Goal: Task Accomplishment & Management: Use online tool/utility

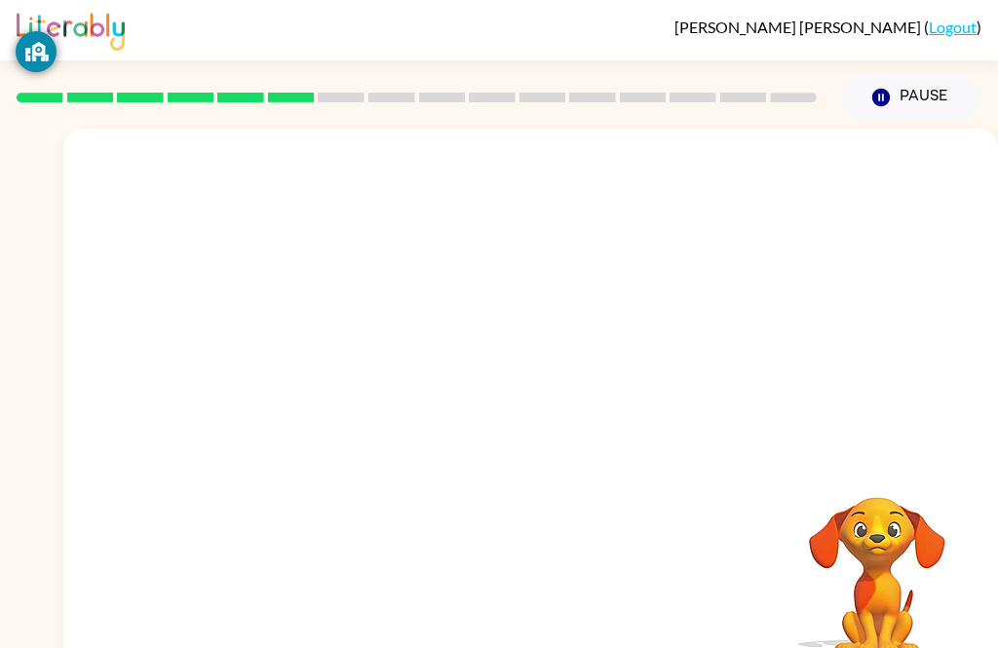
click at [886, 253] on div at bounding box center [530, 292] width 934 height 327
click at [899, 86] on button "Pause Pause" at bounding box center [910, 97] width 141 height 45
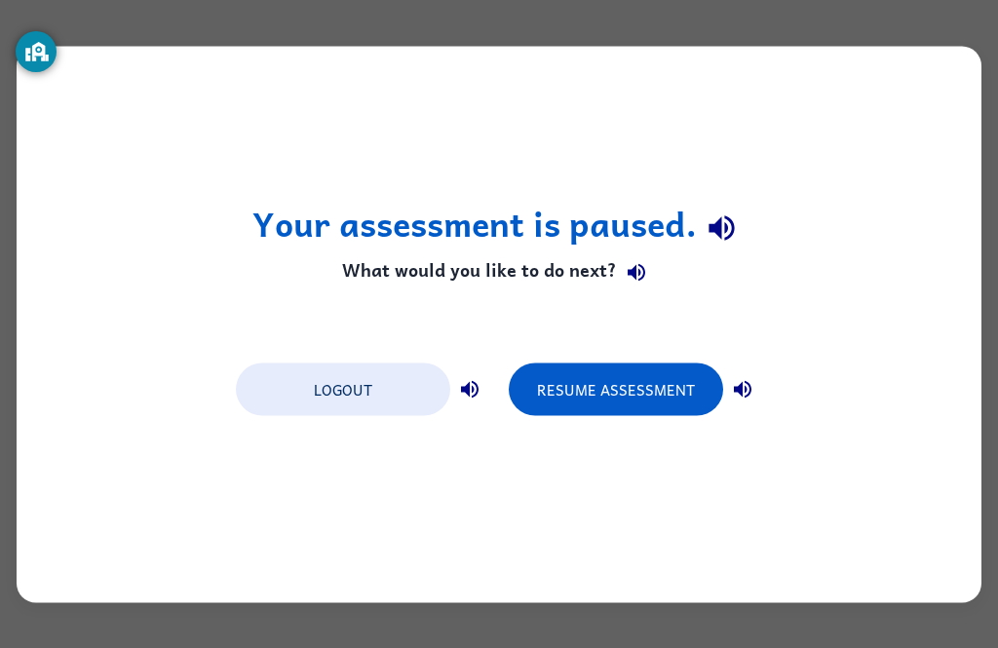
click at [625, 379] on button "Resume Assessment" at bounding box center [616, 388] width 214 height 53
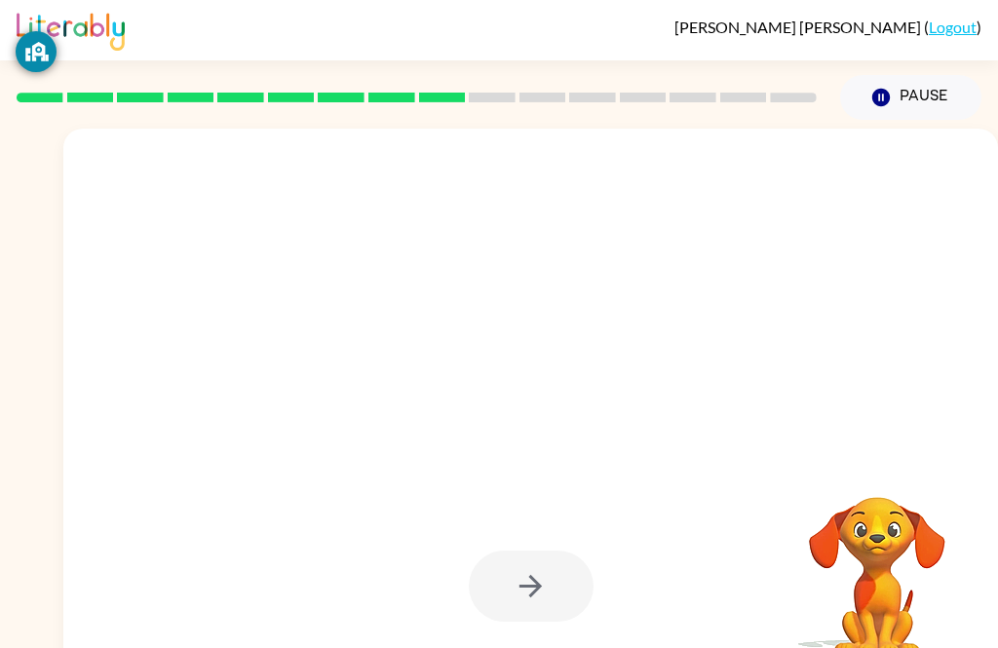
click at [540, 591] on div at bounding box center [531, 586] width 125 height 71
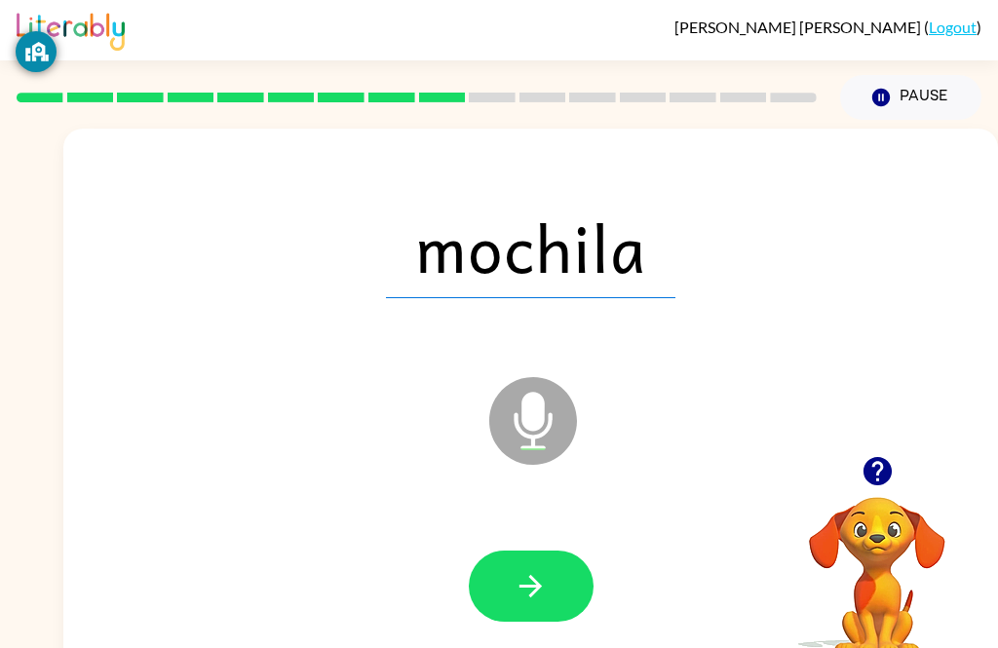
click at [508, 587] on button "button" at bounding box center [531, 586] width 125 height 71
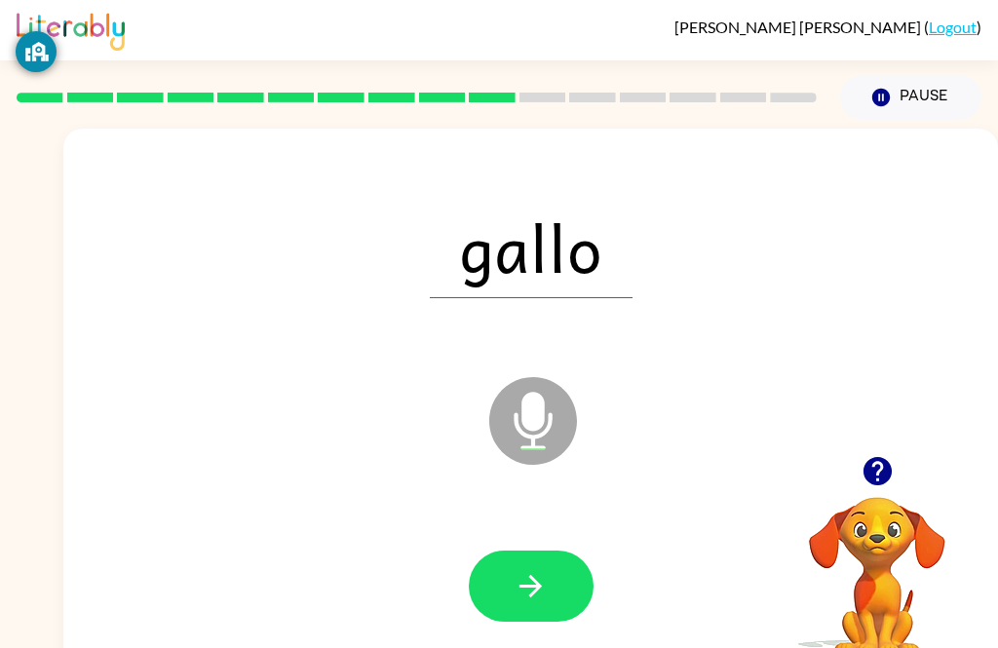
click at [906, 86] on button "Pause Pause" at bounding box center [910, 97] width 141 height 45
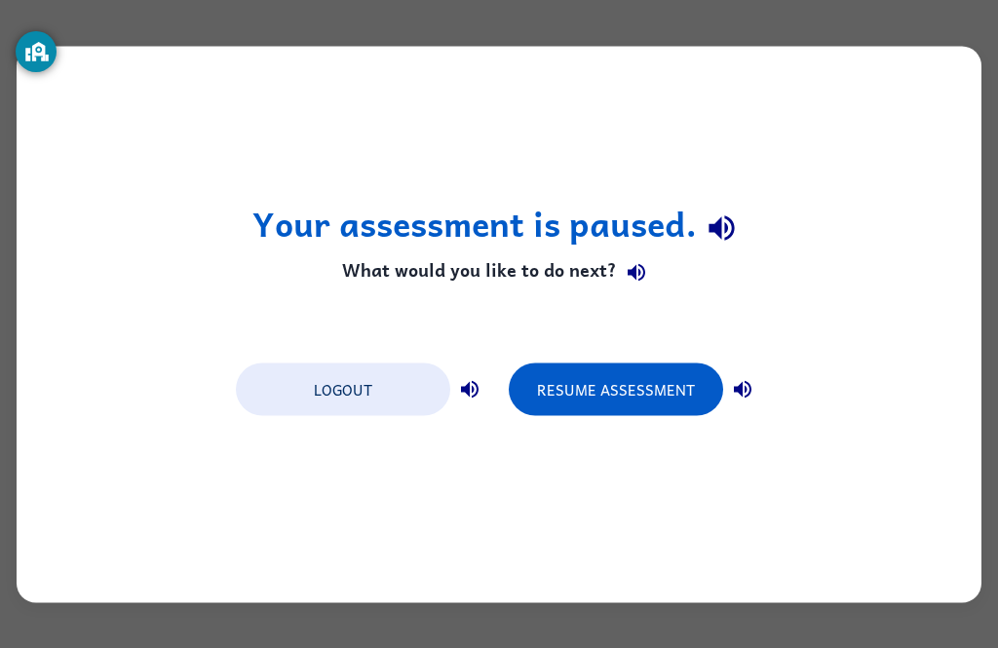
click at [628, 398] on button "Resume Assessment" at bounding box center [616, 388] width 214 height 53
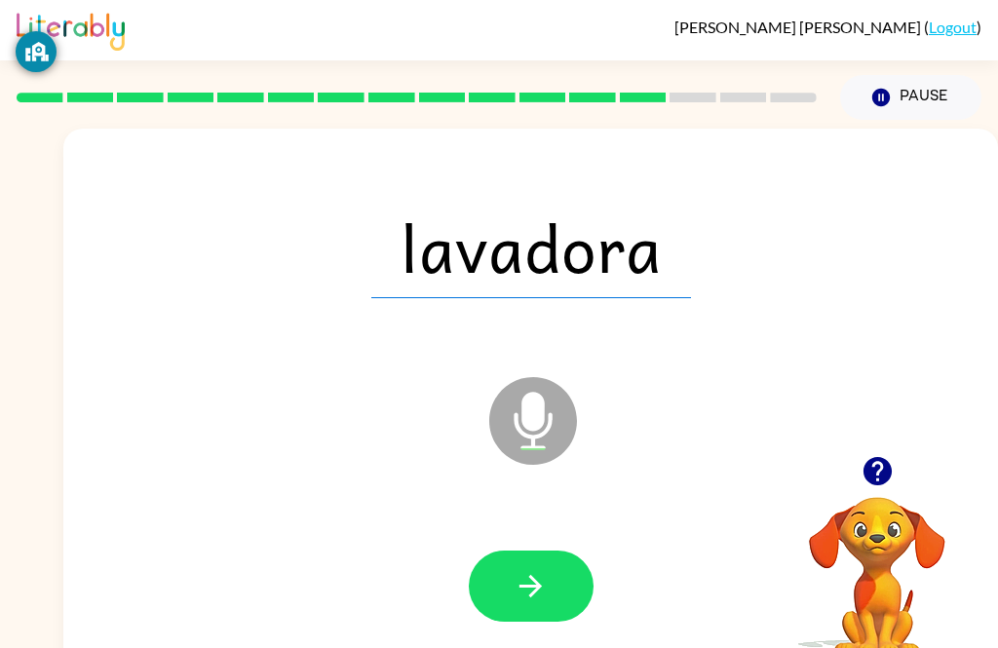
click at [559, 591] on button "button" at bounding box center [531, 586] width 125 height 71
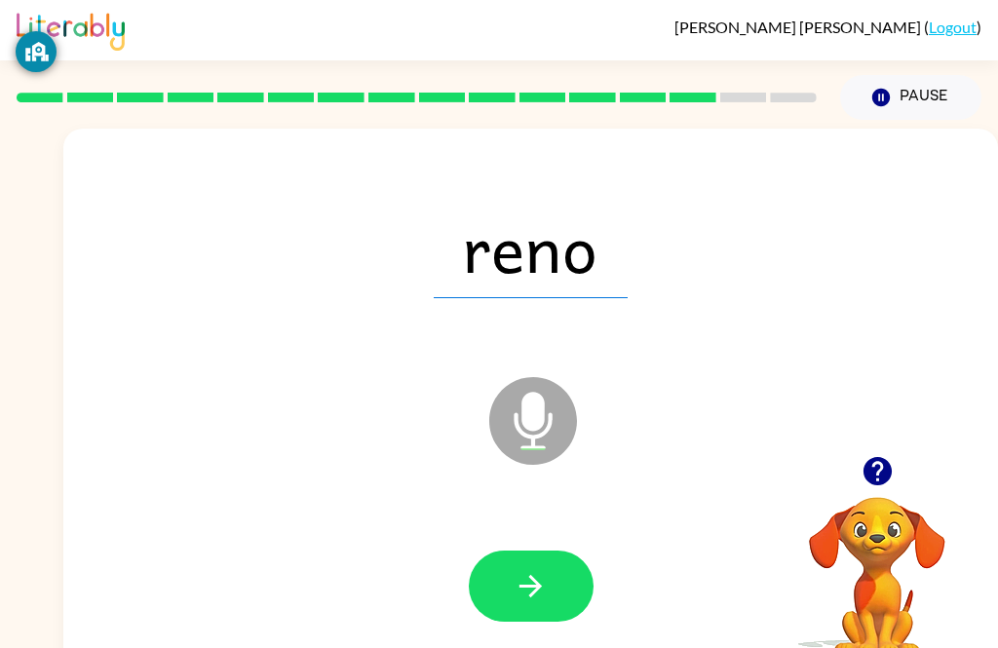
click at [2, 252] on div "reno Microphone The Microphone is here when it is your turn to talk Your browse…" at bounding box center [499, 402] width 998 height 565
click at [5, 172] on div "reno Microphone The Microphone is here when it is your turn to talk Your browse…" at bounding box center [499, 402] width 998 height 565
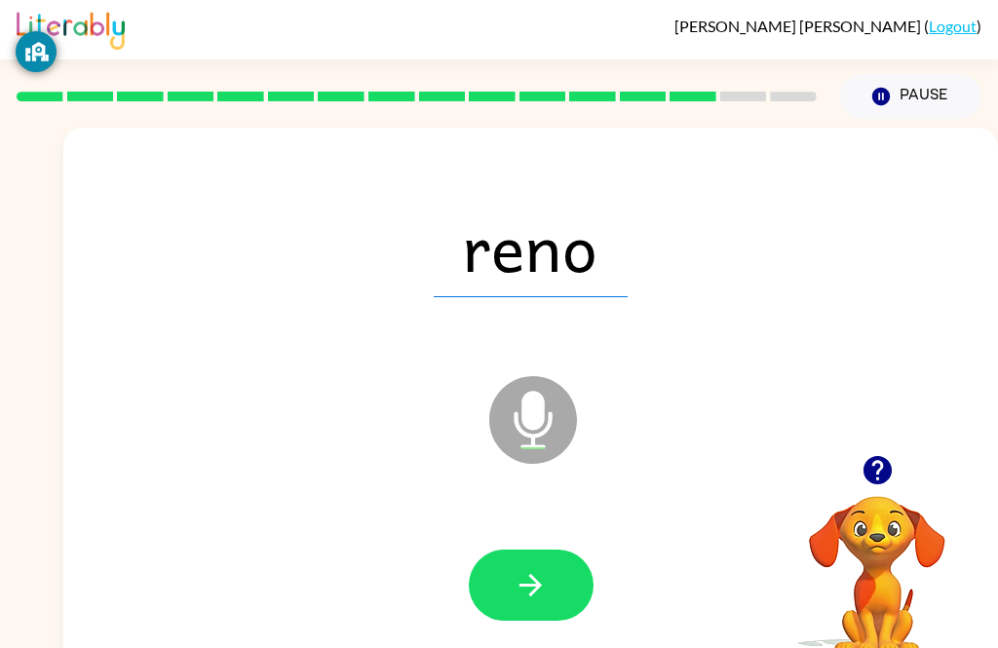
click at [525, 572] on icon "button" at bounding box center [531, 585] width 34 height 34
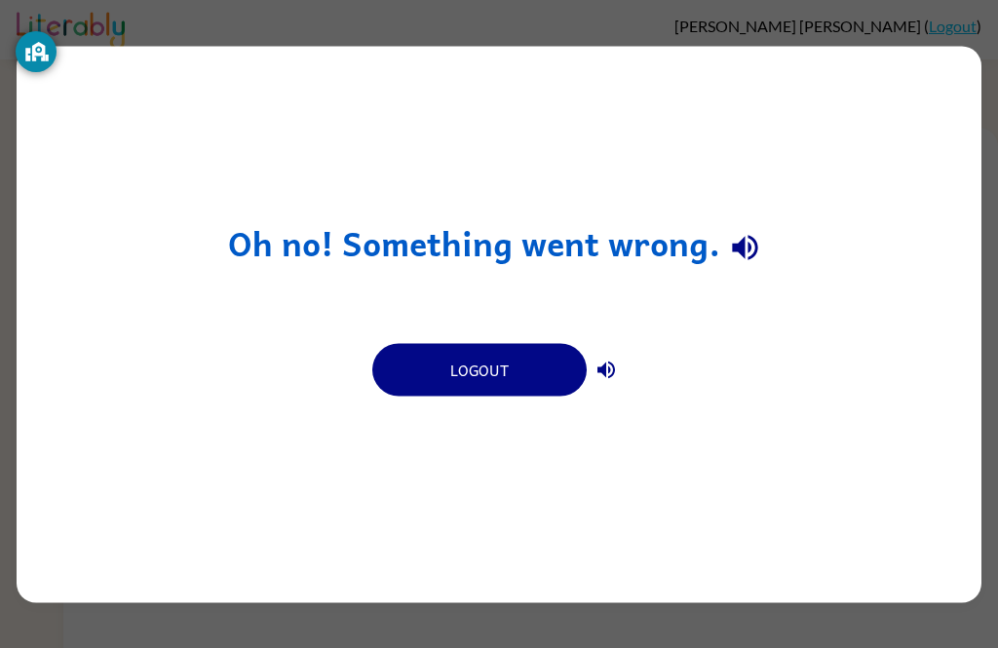
click at [503, 413] on div "Oh no! Something went wrong. Logout" at bounding box center [499, 324] width 965 height 556
click at [531, 355] on button "Logout" at bounding box center [479, 369] width 214 height 53
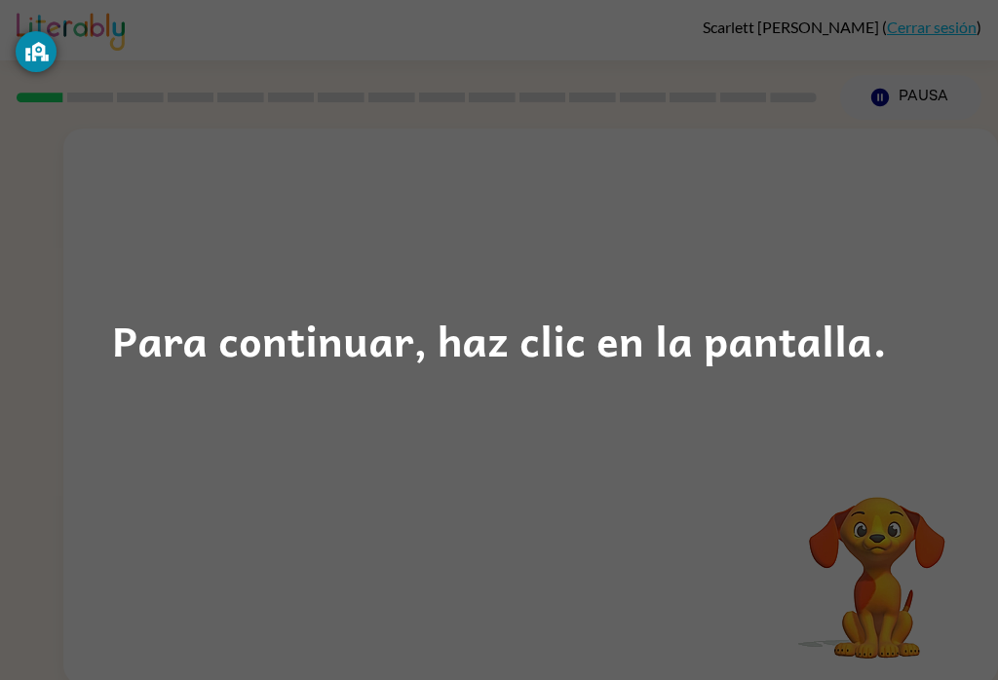
click at [512, 329] on div "Para continuar, haz clic en la pantalla." at bounding box center [499, 340] width 775 height 66
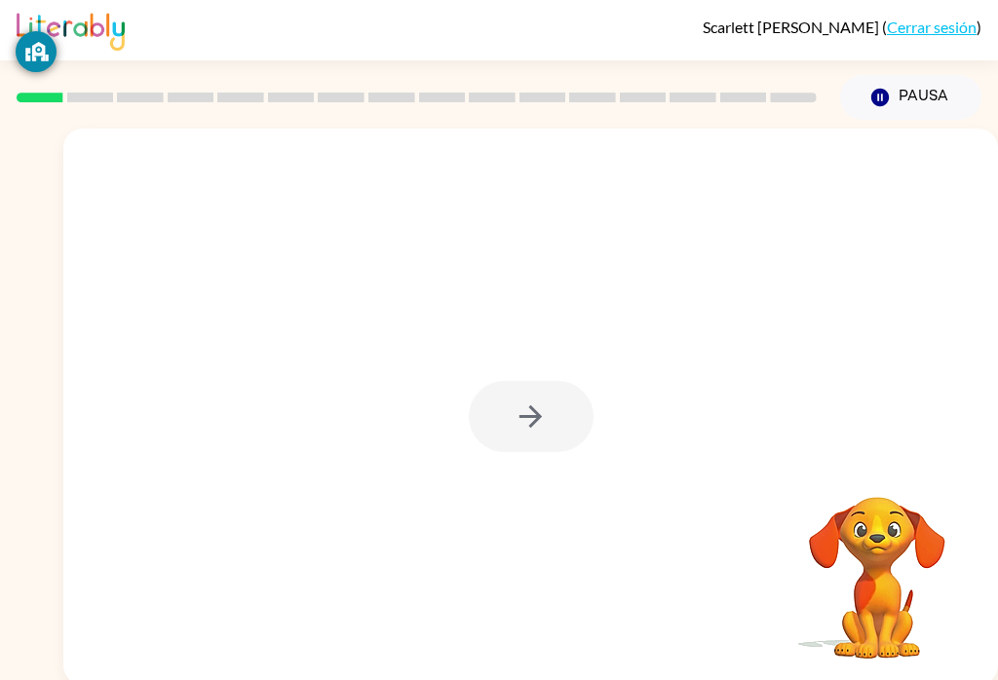
click at [556, 438] on div at bounding box center [531, 416] width 125 height 71
click at [938, 76] on button "Pausa Pausa" at bounding box center [910, 97] width 141 height 45
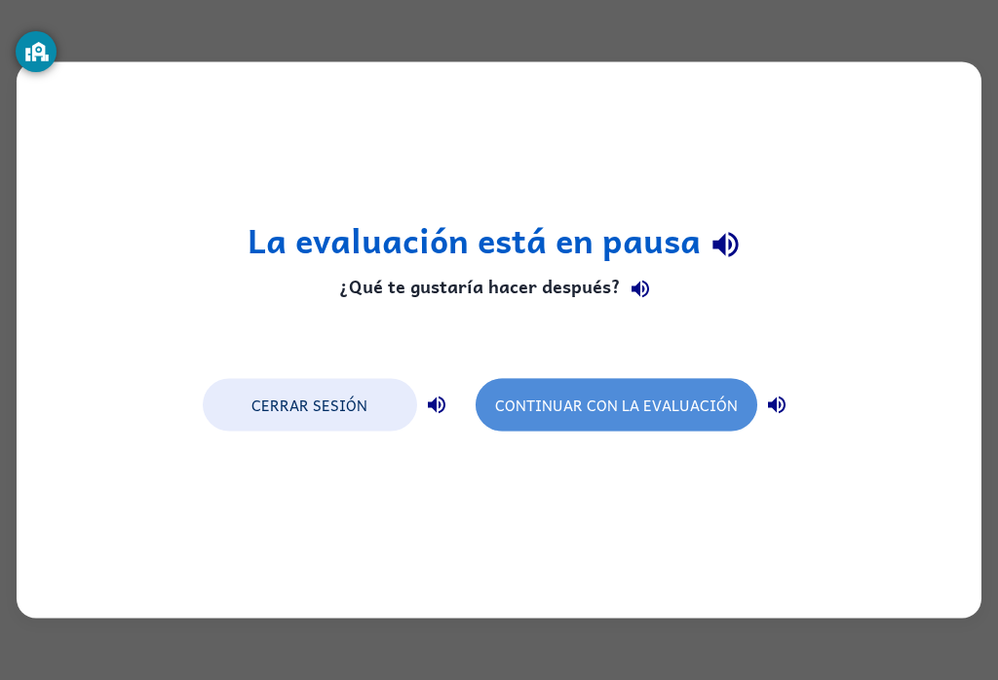
click at [611, 396] on button "Continuar con la evaluación" at bounding box center [617, 405] width 282 height 53
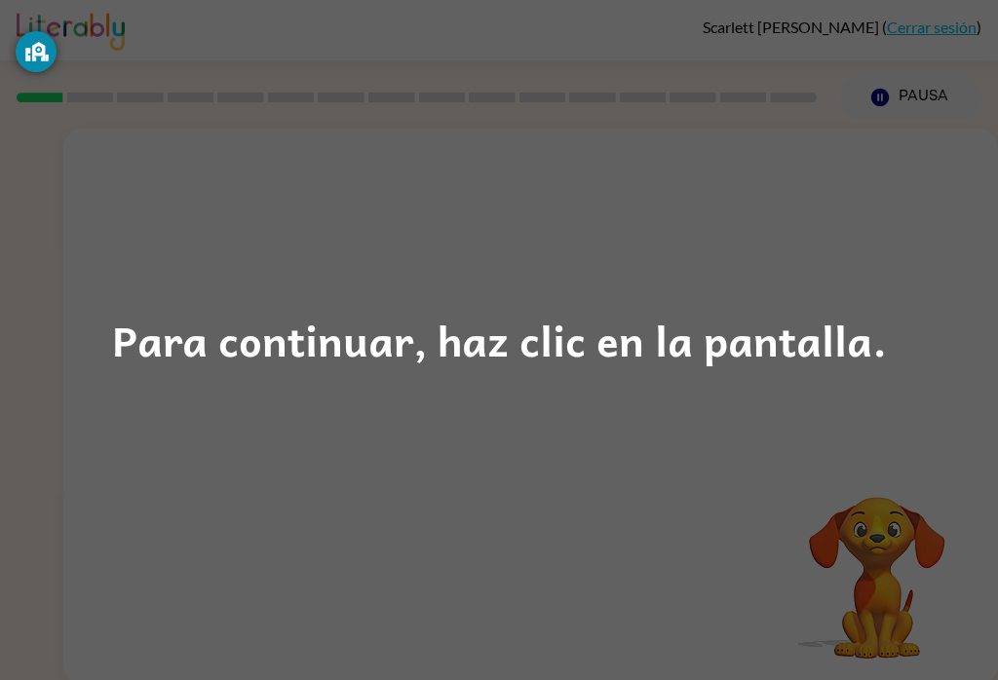
click at [633, 316] on div "Para continuar, haz clic en la pantalla." at bounding box center [499, 340] width 775 height 66
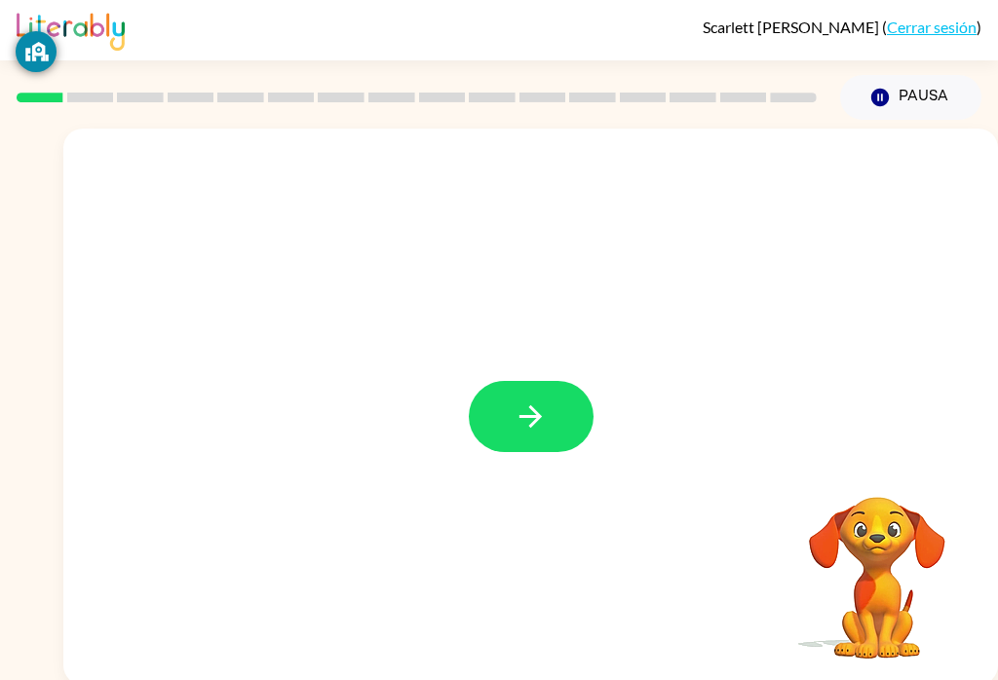
click at [518, 401] on icon "button" at bounding box center [531, 417] width 34 height 34
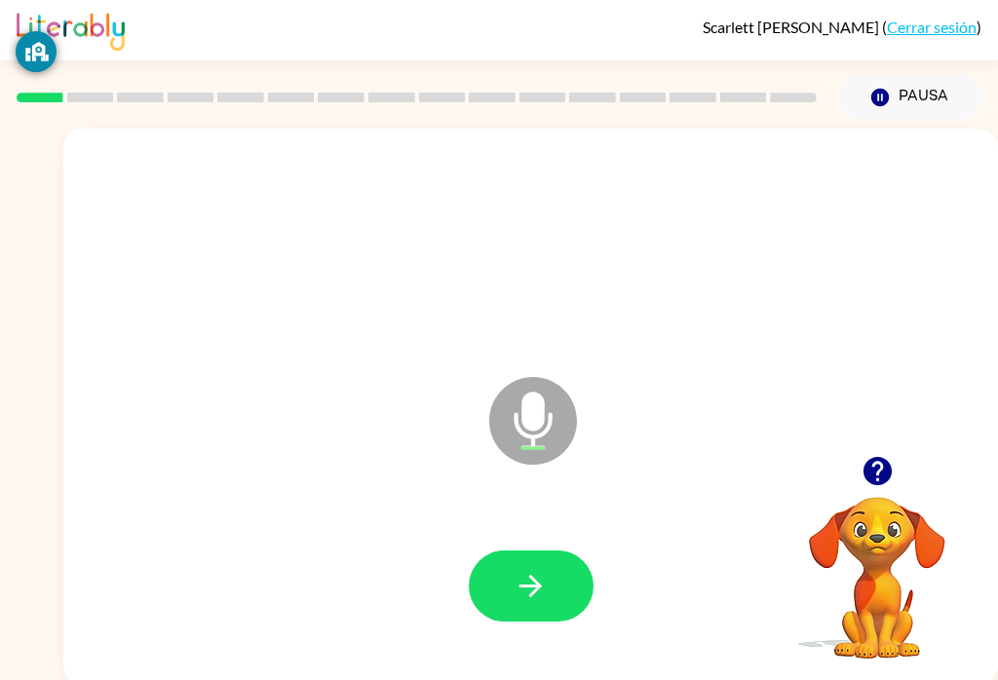
click at [557, 505] on icon "Micrófono El micrófono está aquí para cuando sea tu turno de hablar" at bounding box center [630, 445] width 292 height 146
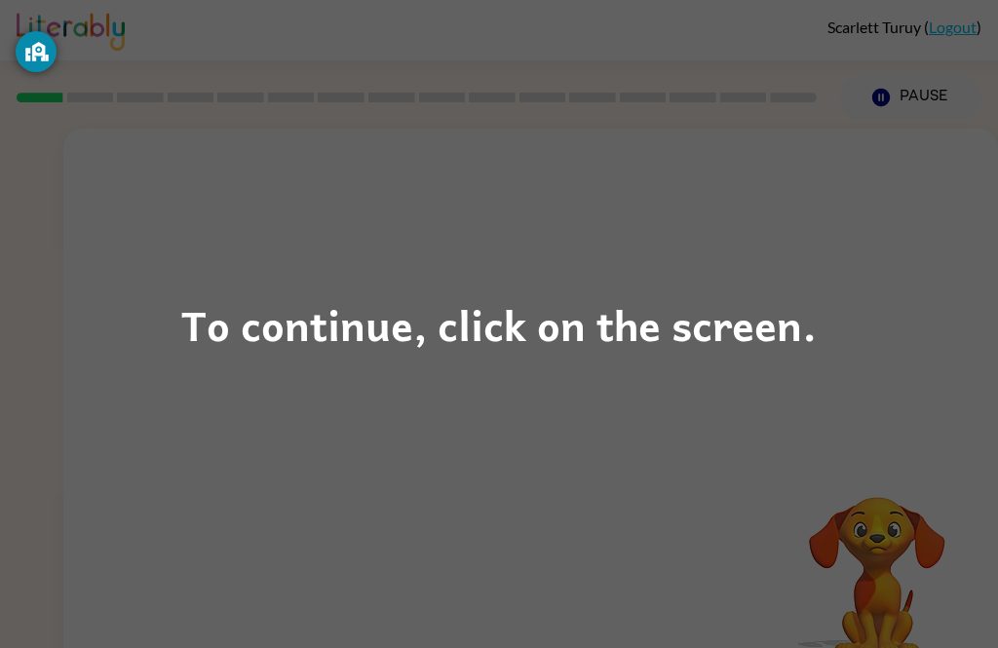
click at [736, 330] on div "To continue, click on the screen." at bounding box center [498, 324] width 635 height 66
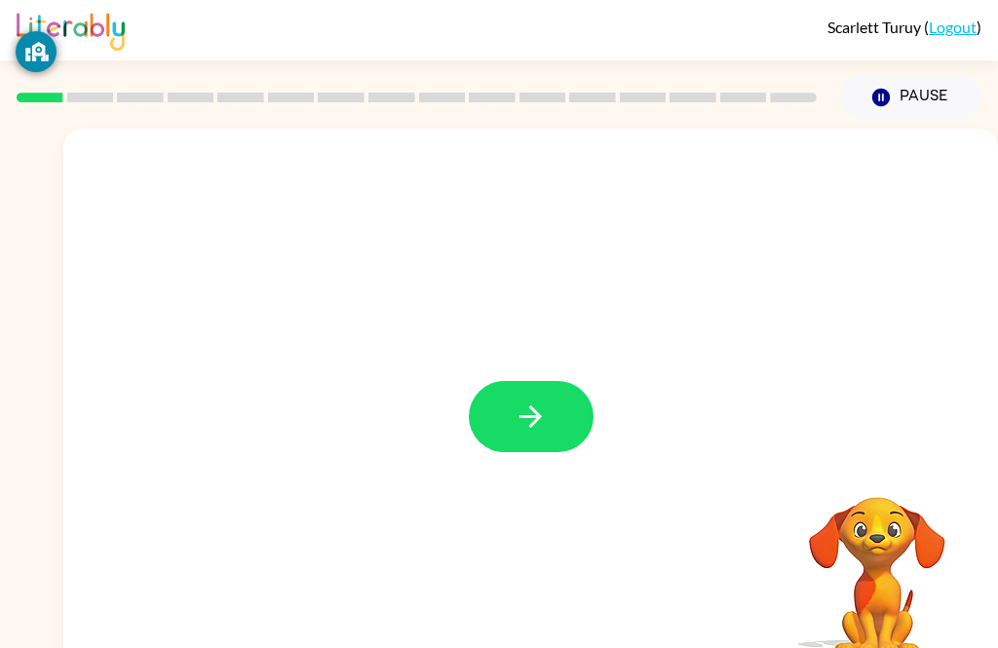
click at [516, 408] on icon "button" at bounding box center [531, 417] width 34 height 34
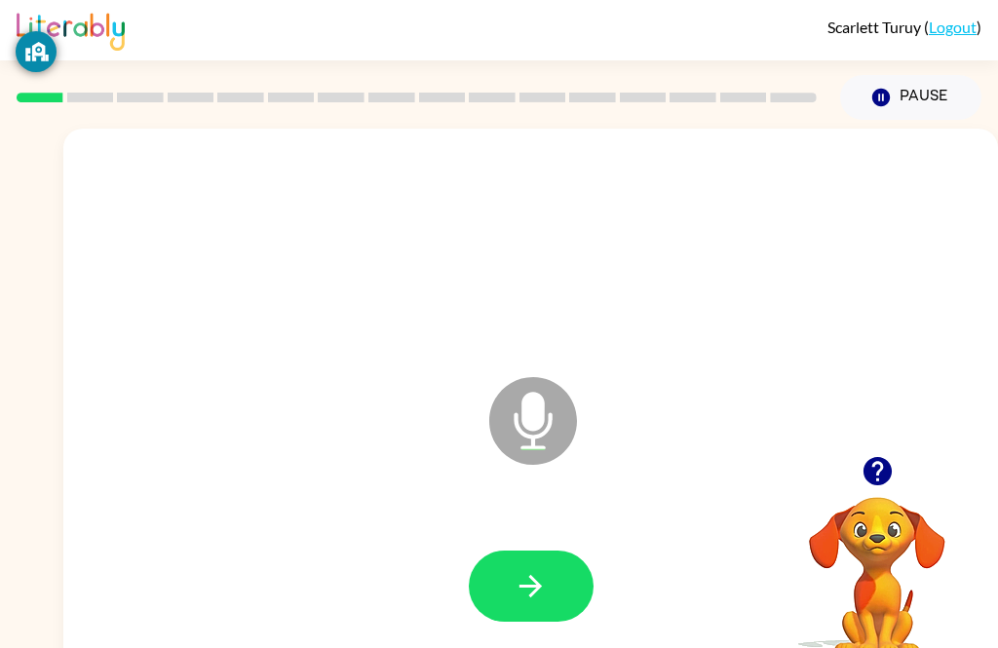
click at [530, 583] on icon "button" at bounding box center [531, 586] width 34 height 34
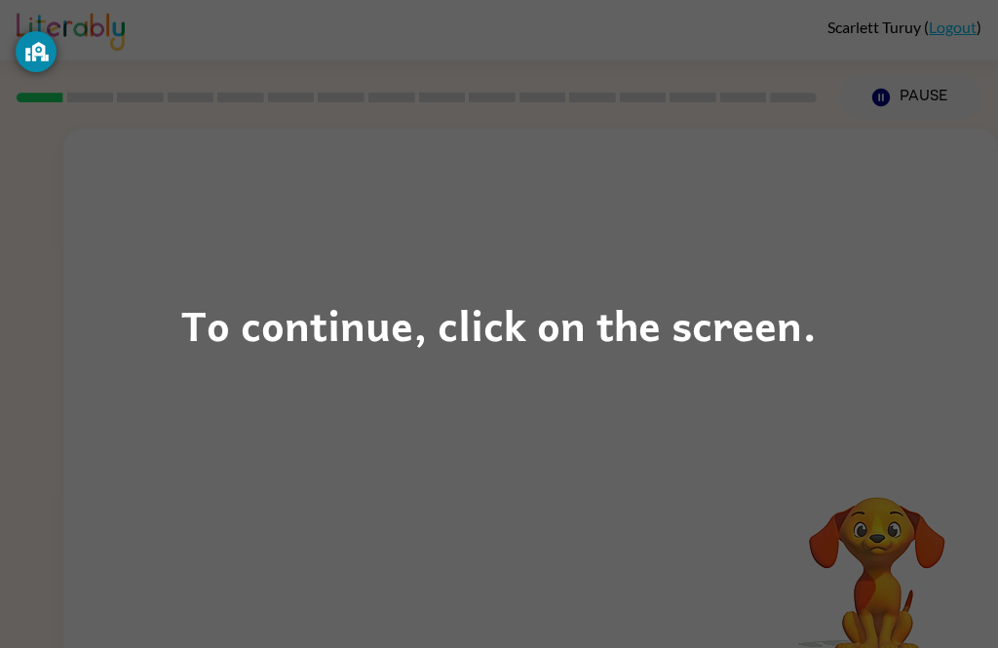
click at [583, 356] on div "To continue, click on the screen." at bounding box center [498, 324] width 635 height 66
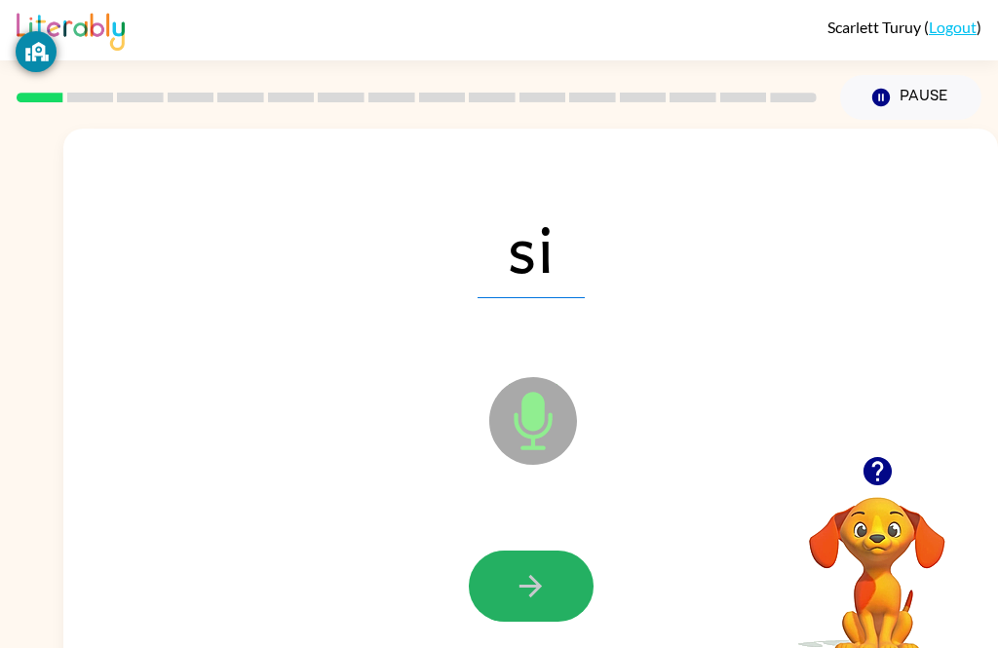
click at [541, 577] on icon "button" at bounding box center [531, 586] width 34 height 34
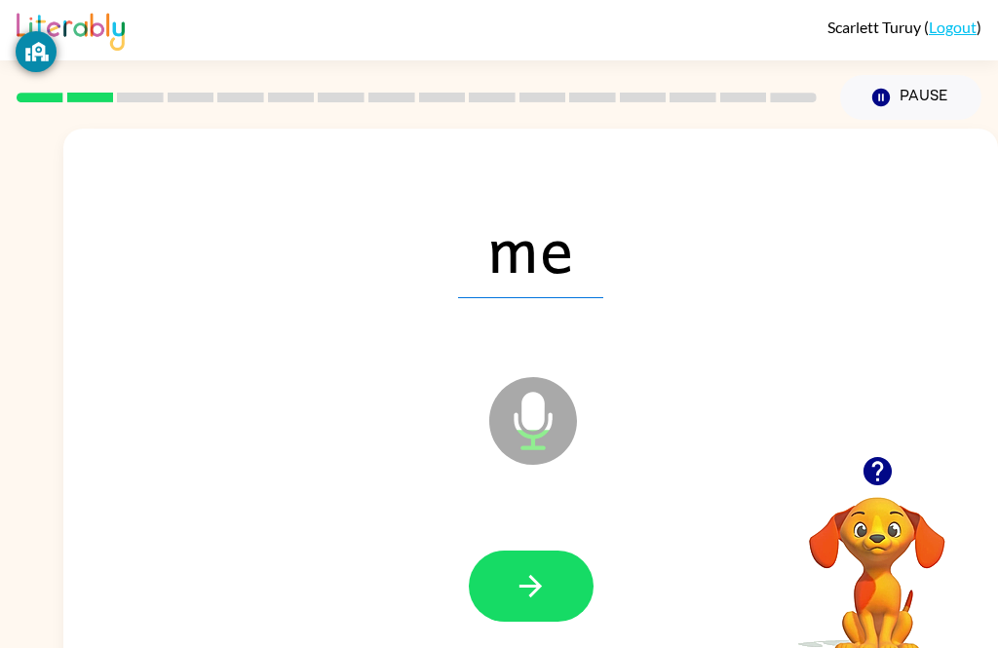
click at [525, 566] on button "button" at bounding box center [531, 586] width 125 height 71
click at [549, 613] on button "button" at bounding box center [531, 586] width 125 height 71
click at [543, 585] on icon "button" at bounding box center [531, 586] width 34 height 34
click at [525, 599] on icon "button" at bounding box center [531, 586] width 34 height 34
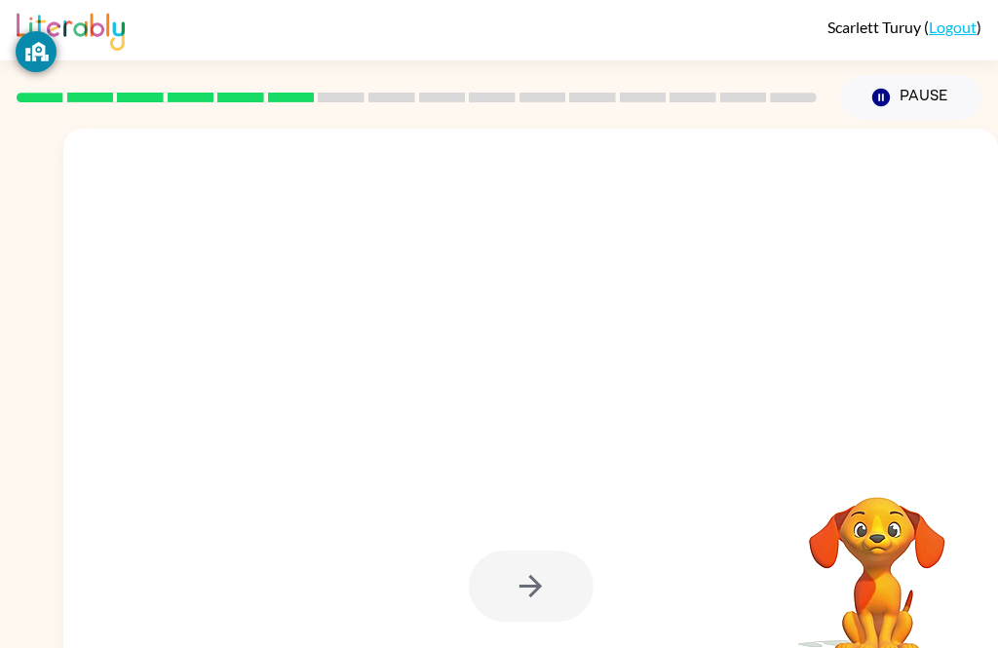
click at [914, 78] on button "Pause Pause" at bounding box center [910, 97] width 141 height 45
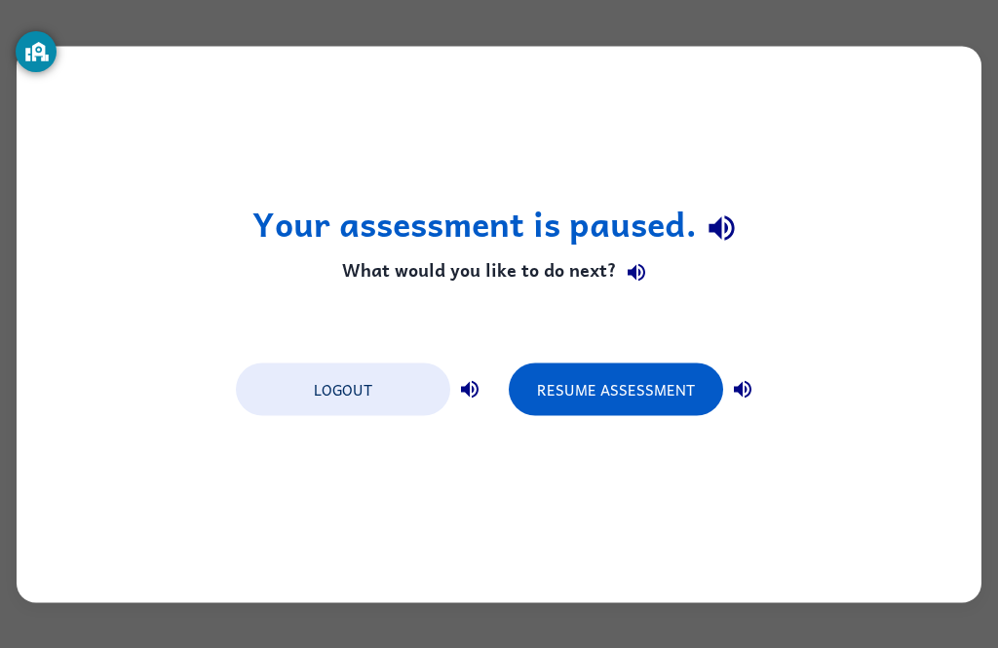
click at [630, 397] on button "Resume Assessment" at bounding box center [616, 388] width 214 height 53
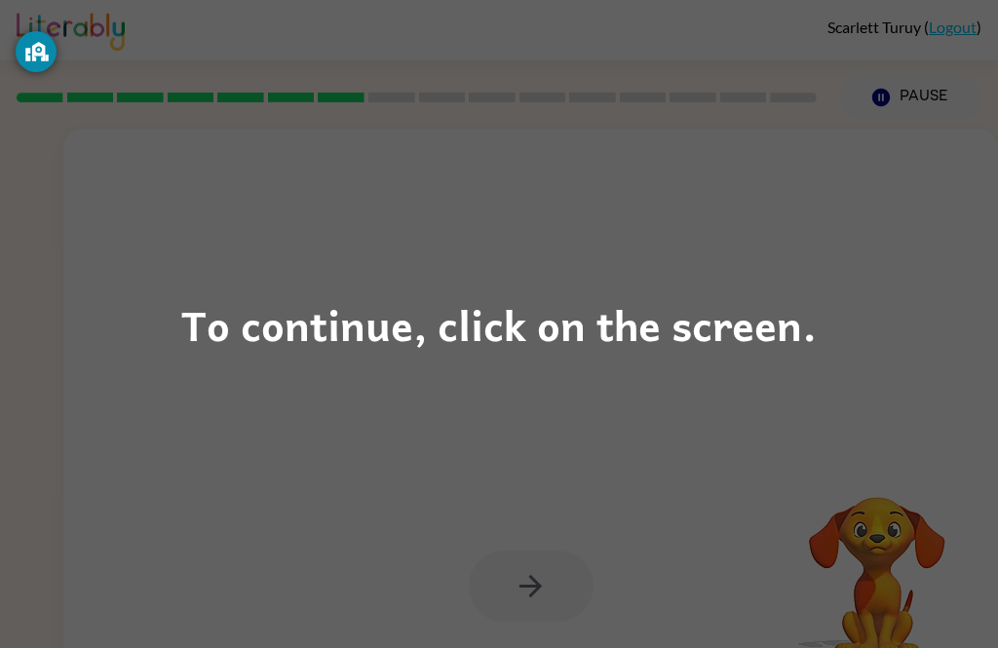
click at [569, 326] on div "To continue, click on the screen." at bounding box center [498, 324] width 635 height 66
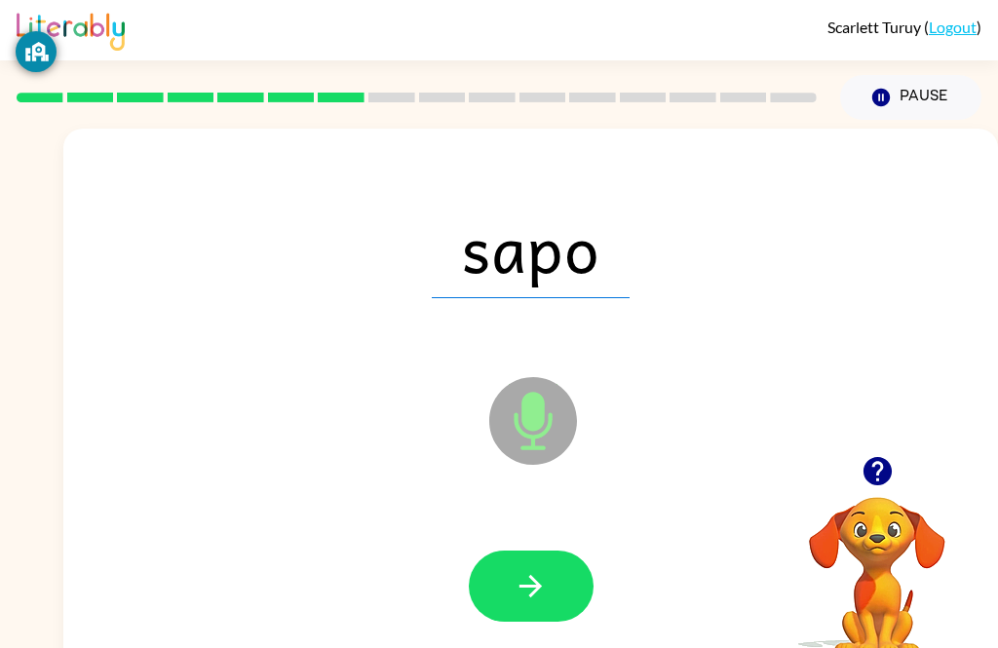
click at [549, 592] on button "button" at bounding box center [531, 586] width 125 height 71
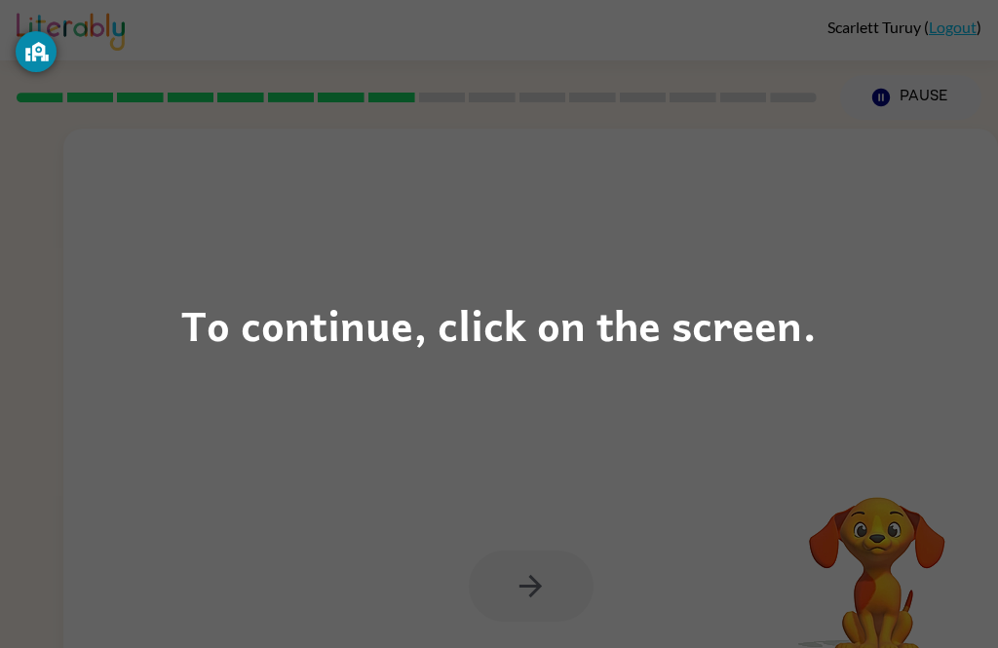
click at [614, 332] on div "To continue, click on the screen." at bounding box center [498, 324] width 635 height 66
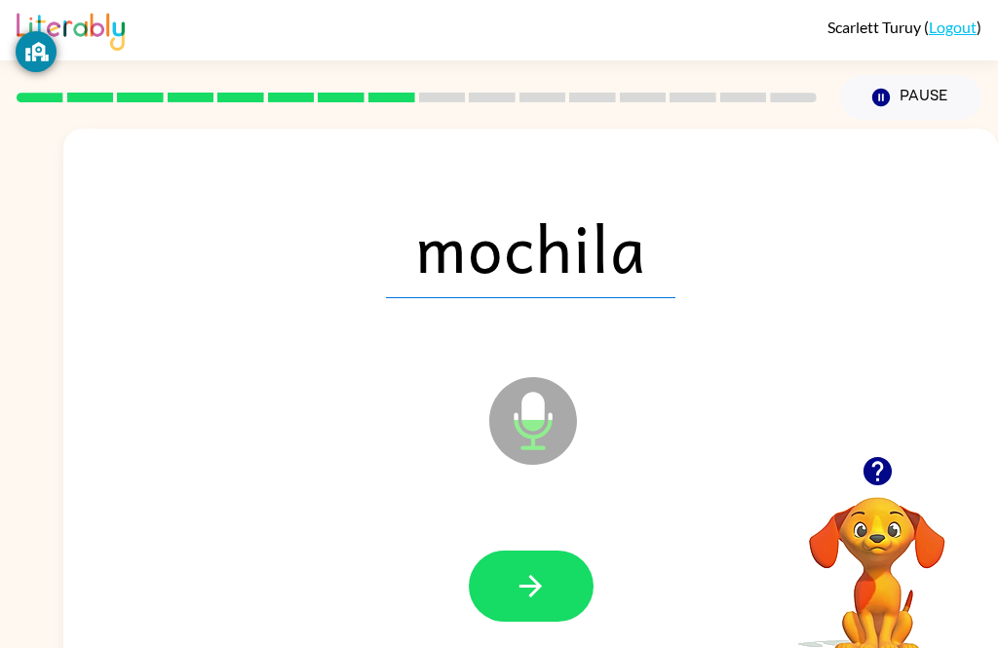
click at [543, 595] on icon "button" at bounding box center [531, 586] width 34 height 34
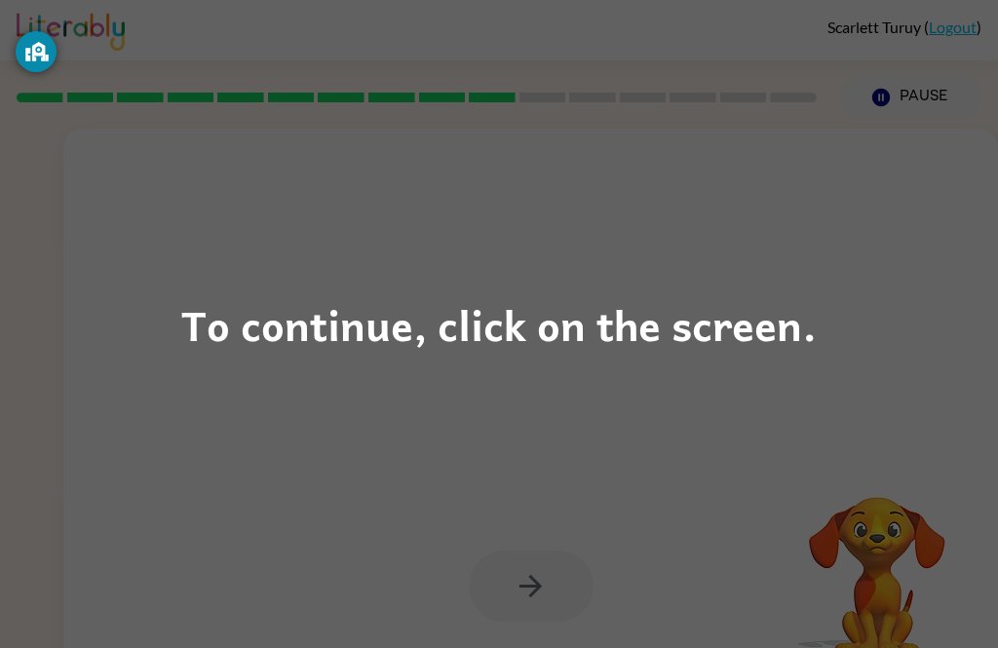
click at [23, 544] on div "To continue, click on the screen." at bounding box center [499, 324] width 998 height 648
click at [646, 324] on div "To continue, click on the screen." at bounding box center [498, 324] width 635 height 66
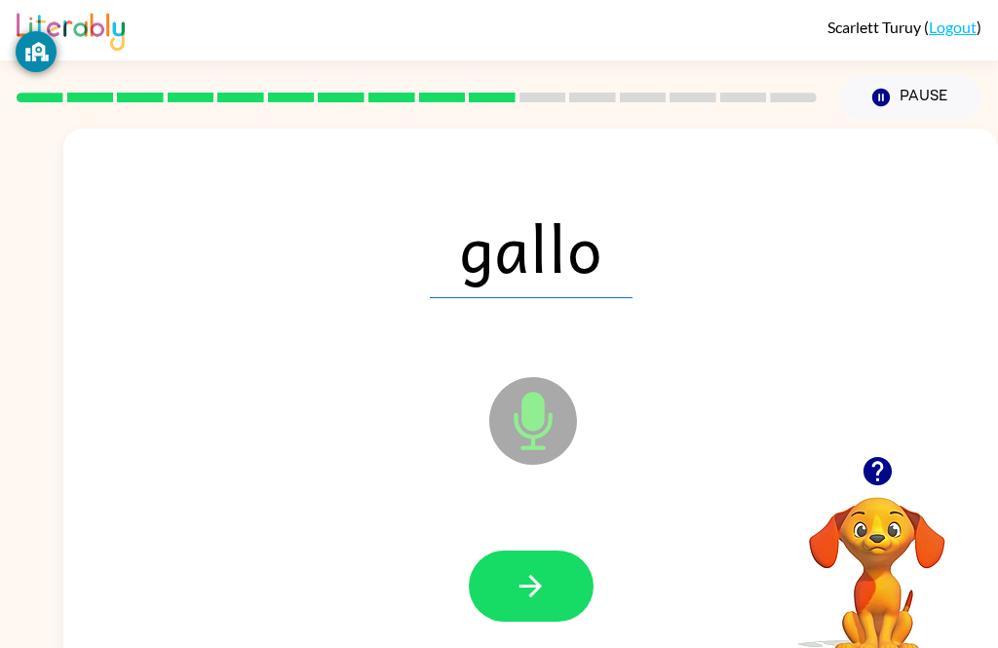
click at [552, 590] on button "button" at bounding box center [531, 586] width 125 height 71
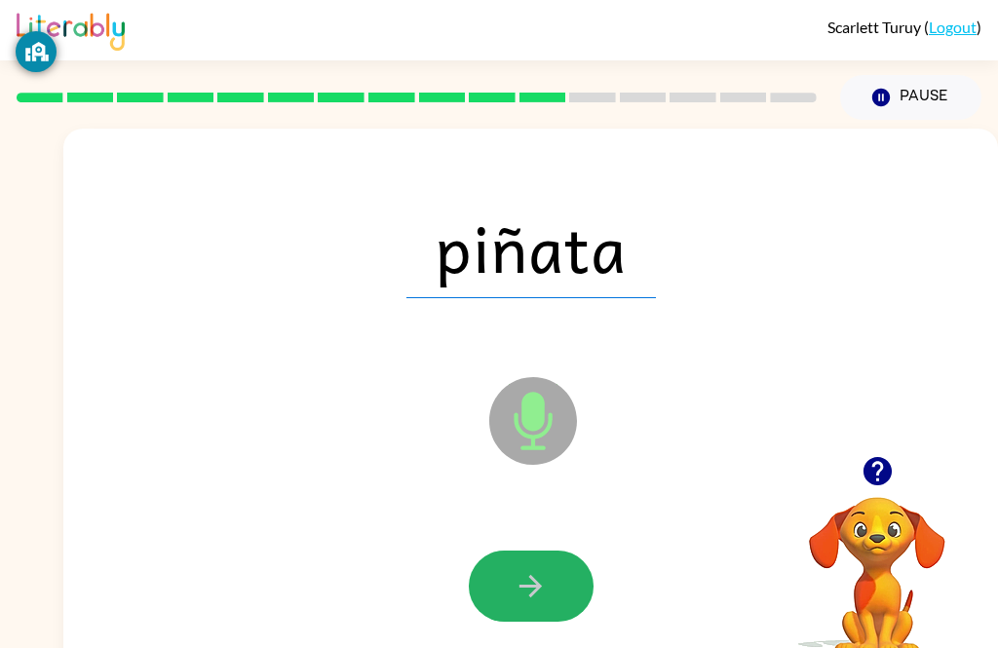
click at [550, 586] on button "button" at bounding box center [531, 586] width 125 height 71
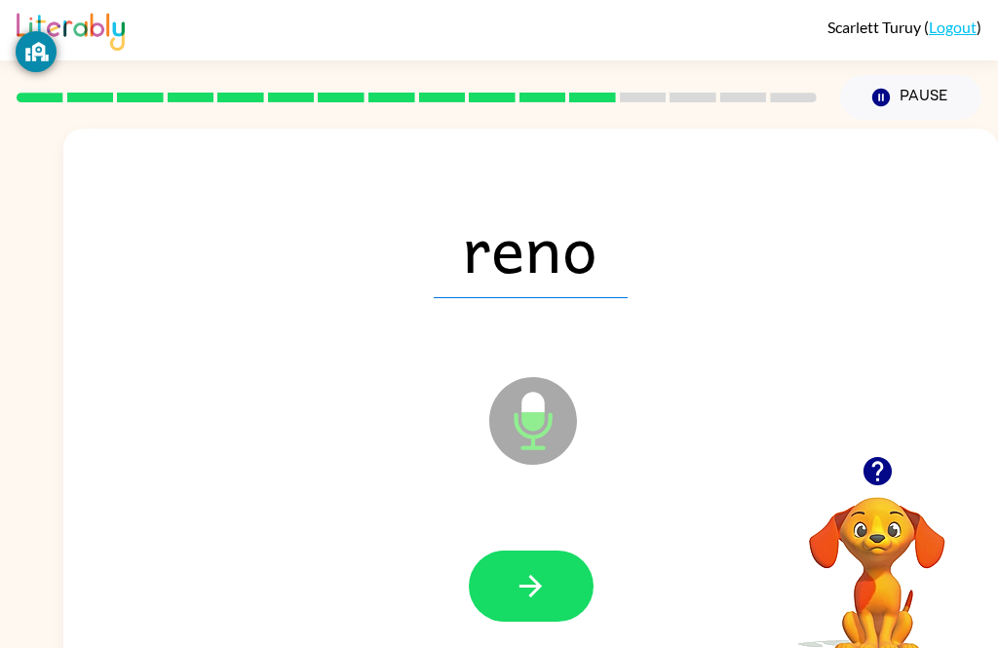
click at [558, 591] on button "button" at bounding box center [531, 586] width 125 height 71
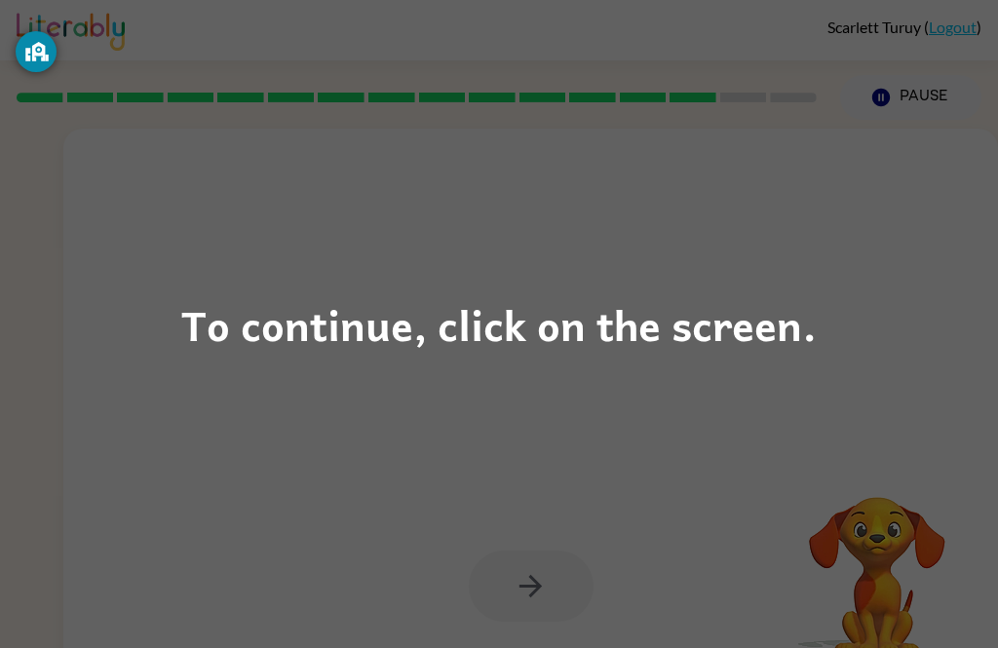
click at [541, 336] on div "To continue, click on the screen." at bounding box center [498, 324] width 635 height 66
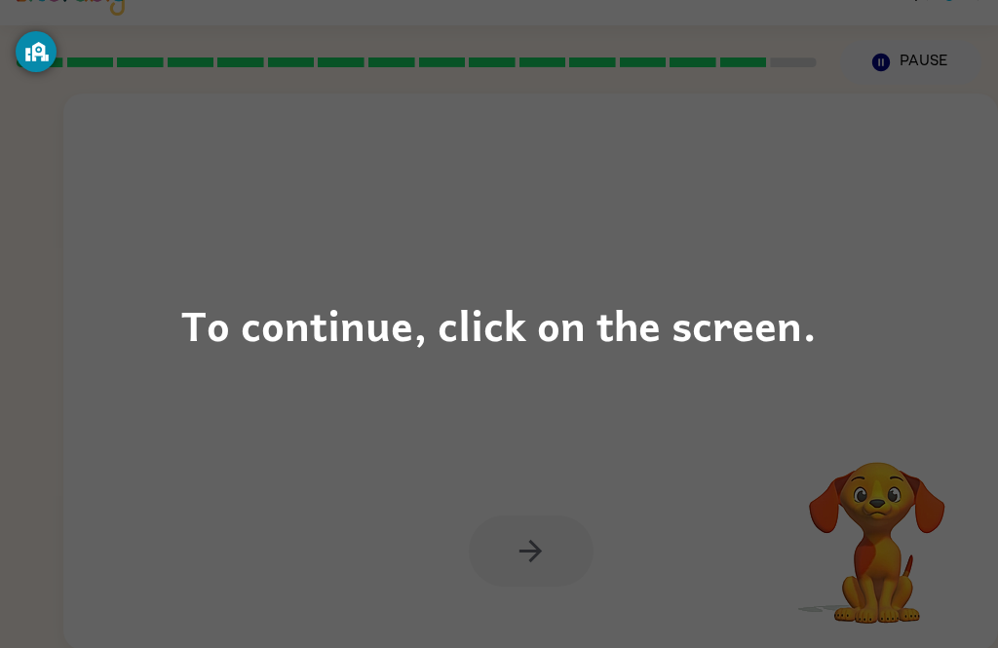
scroll to position [30, 0]
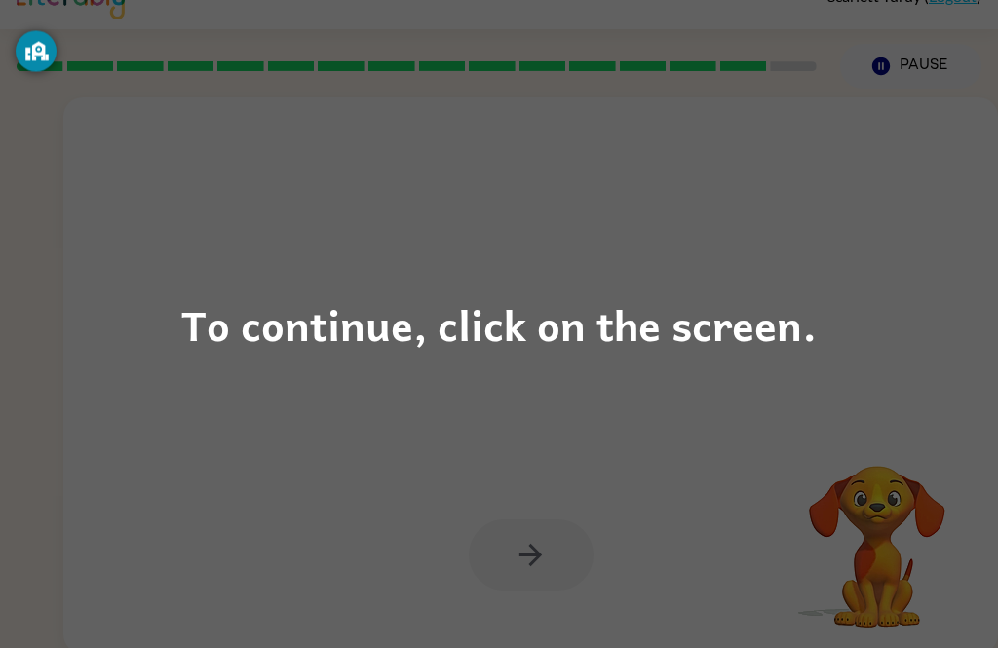
click at [549, 347] on div "To continue, click on the screen." at bounding box center [498, 324] width 635 height 66
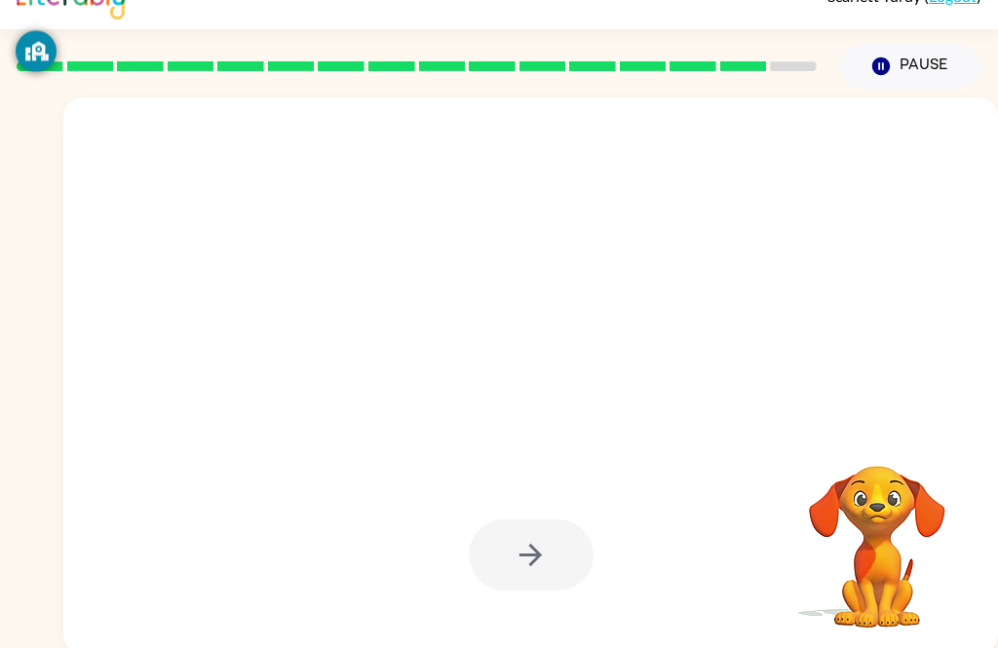
scroll to position [31, 0]
